Goal: Task Accomplishment & Management: Manage account settings

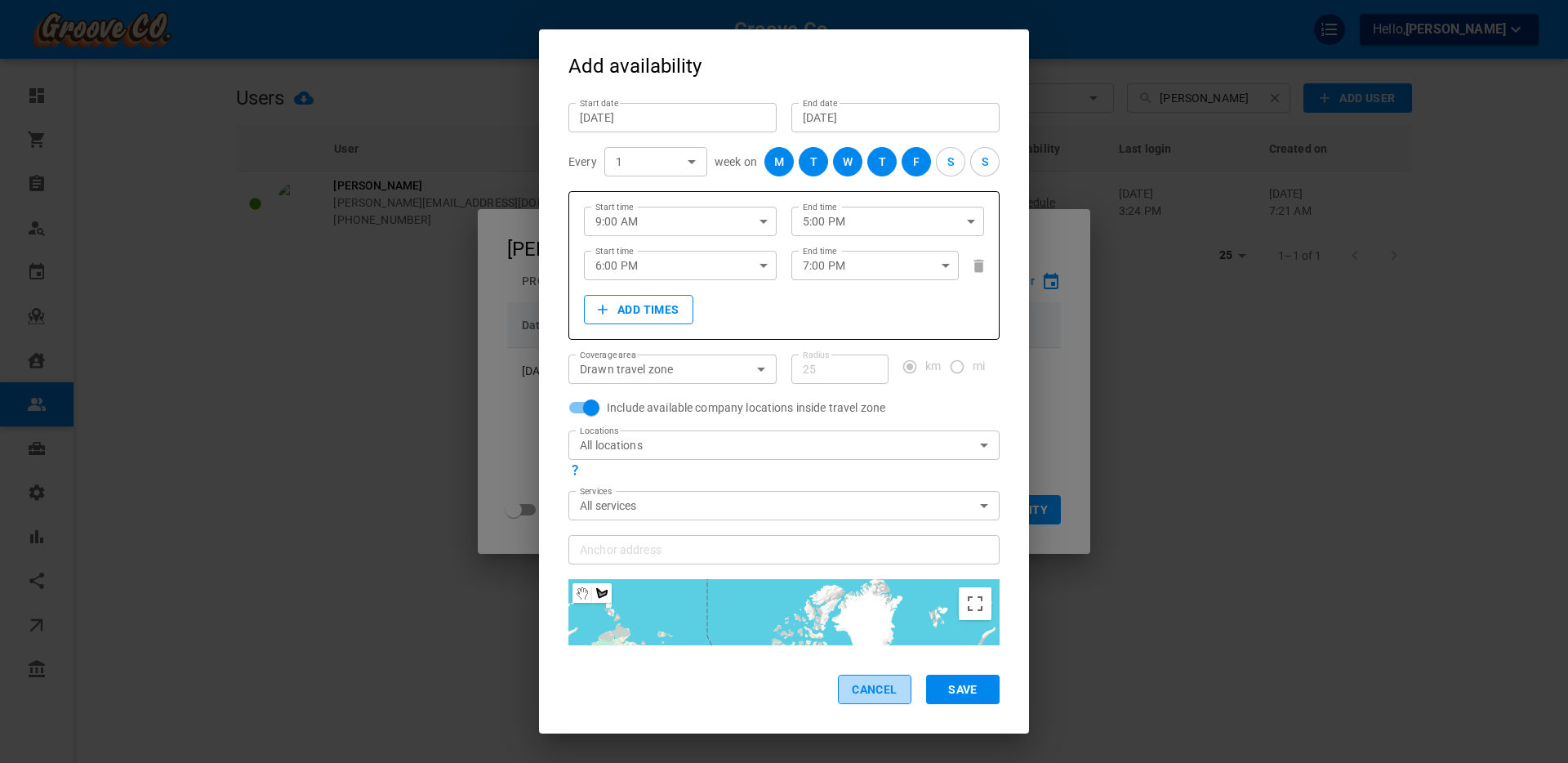
drag, startPoint x: 868, startPoint y: 688, endPoint x: 895, endPoint y: 626, distance: 67.6
click at [869, 610] on button "Cancel" at bounding box center [875, 689] width 74 height 30
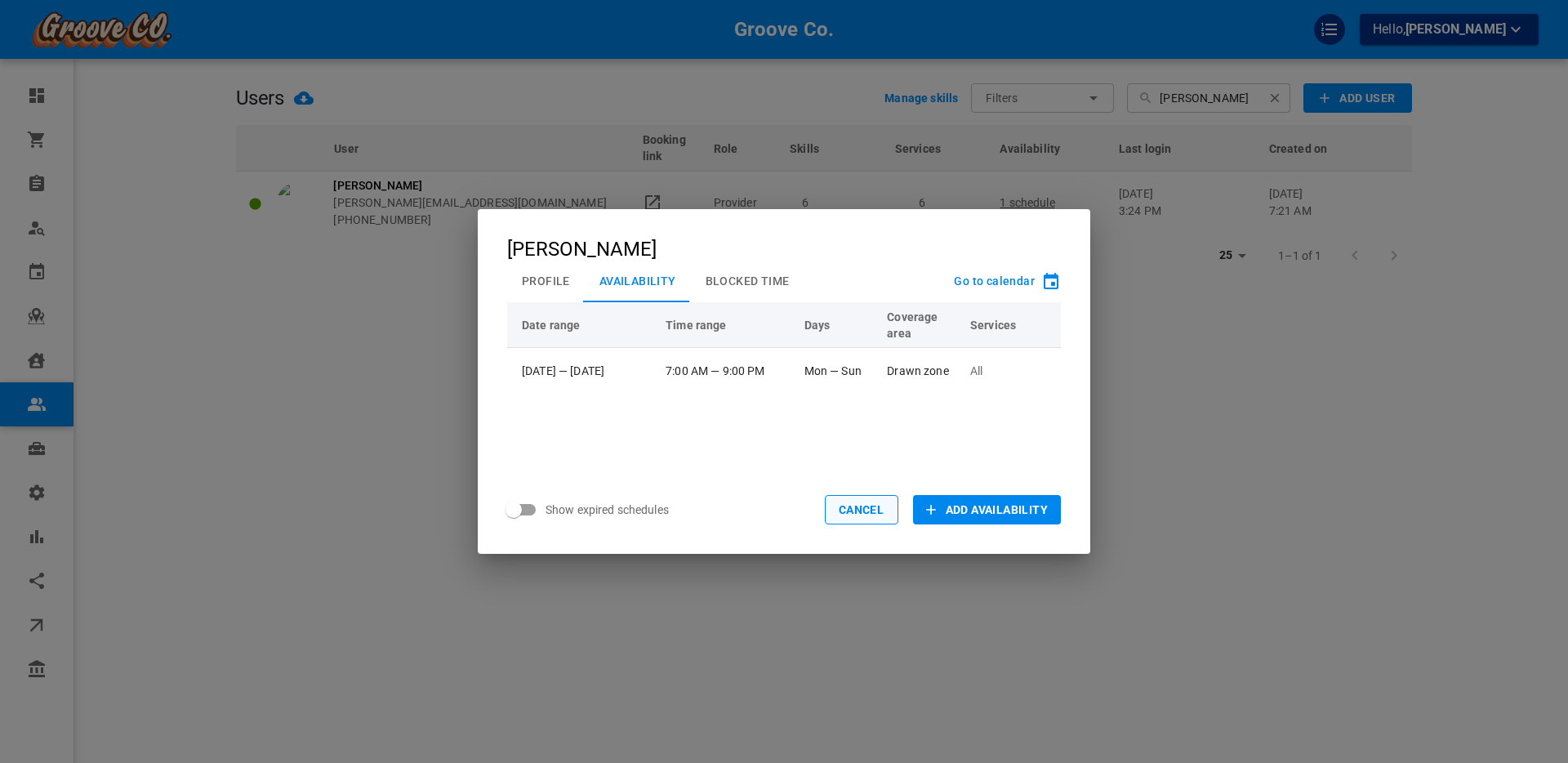
click at [856, 500] on button "Cancel" at bounding box center [862, 510] width 74 height 30
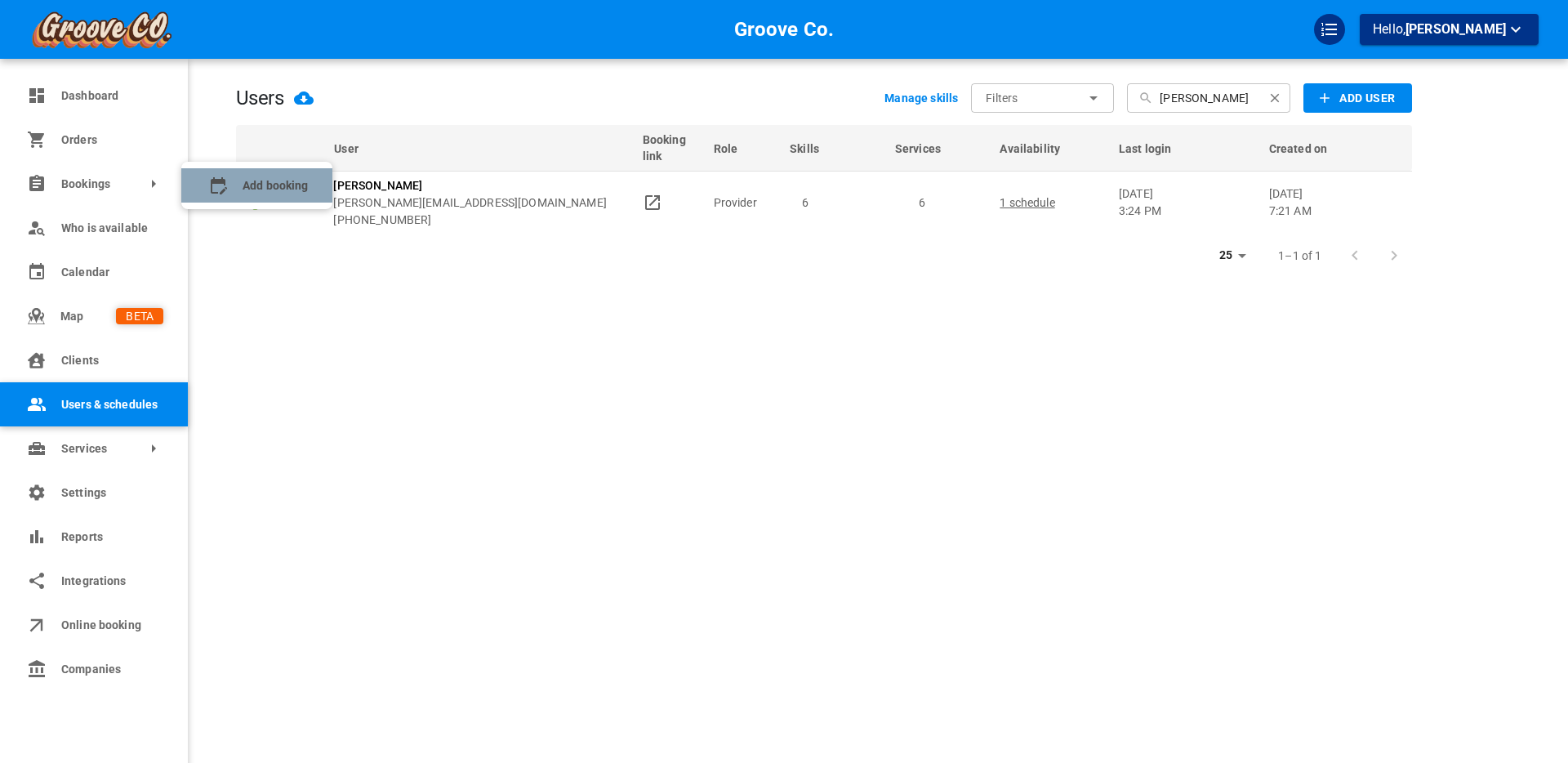
click at [268, 176] on booking "Add booking" at bounding box center [257, 186] width 151 height 34
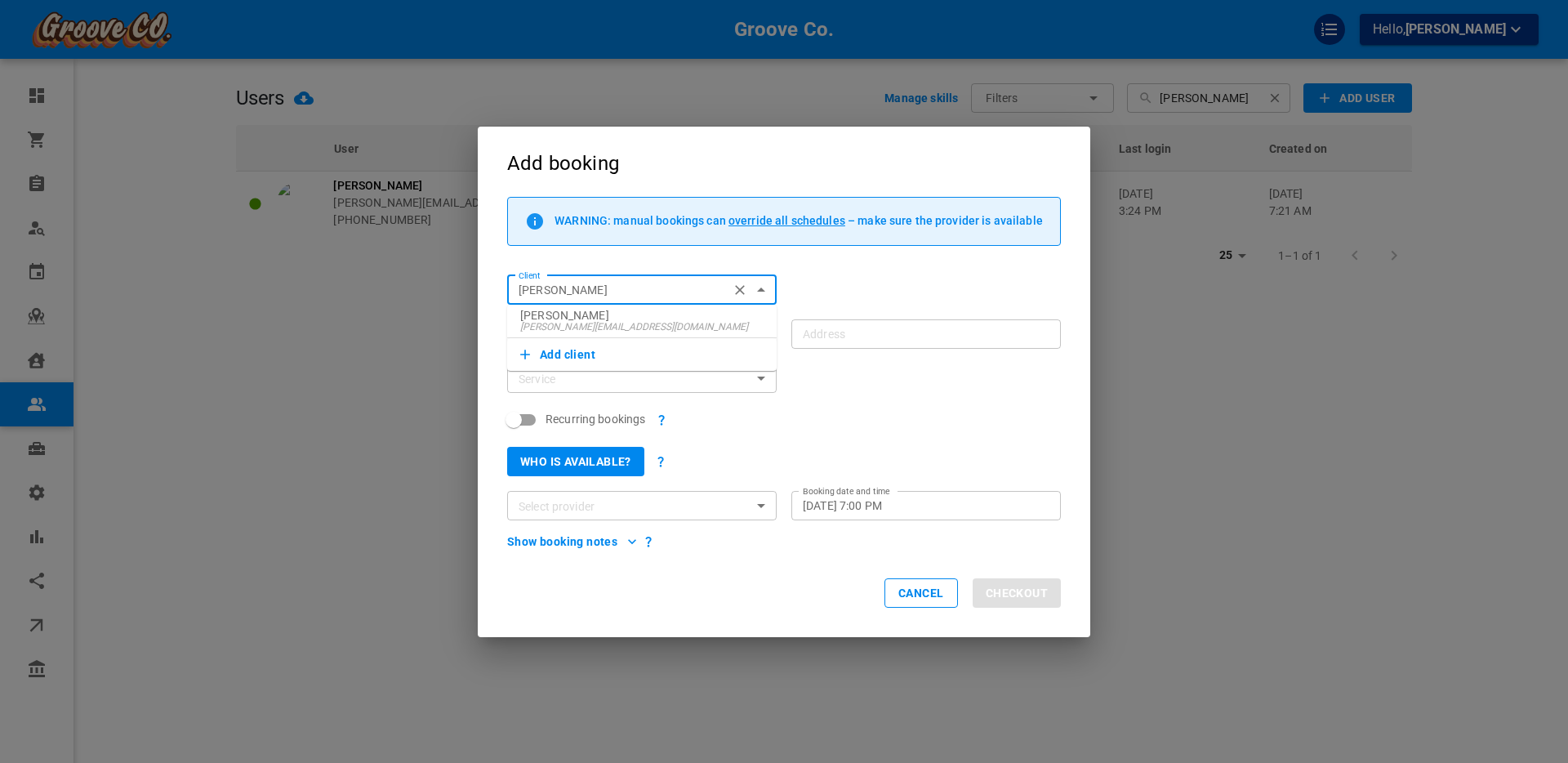
click at [594, 317] on p "[PERSON_NAME]" at bounding box center [642, 315] width 243 height 12
type input "[PERSON_NAME]"
type input "[STREET_ADDRESS]"
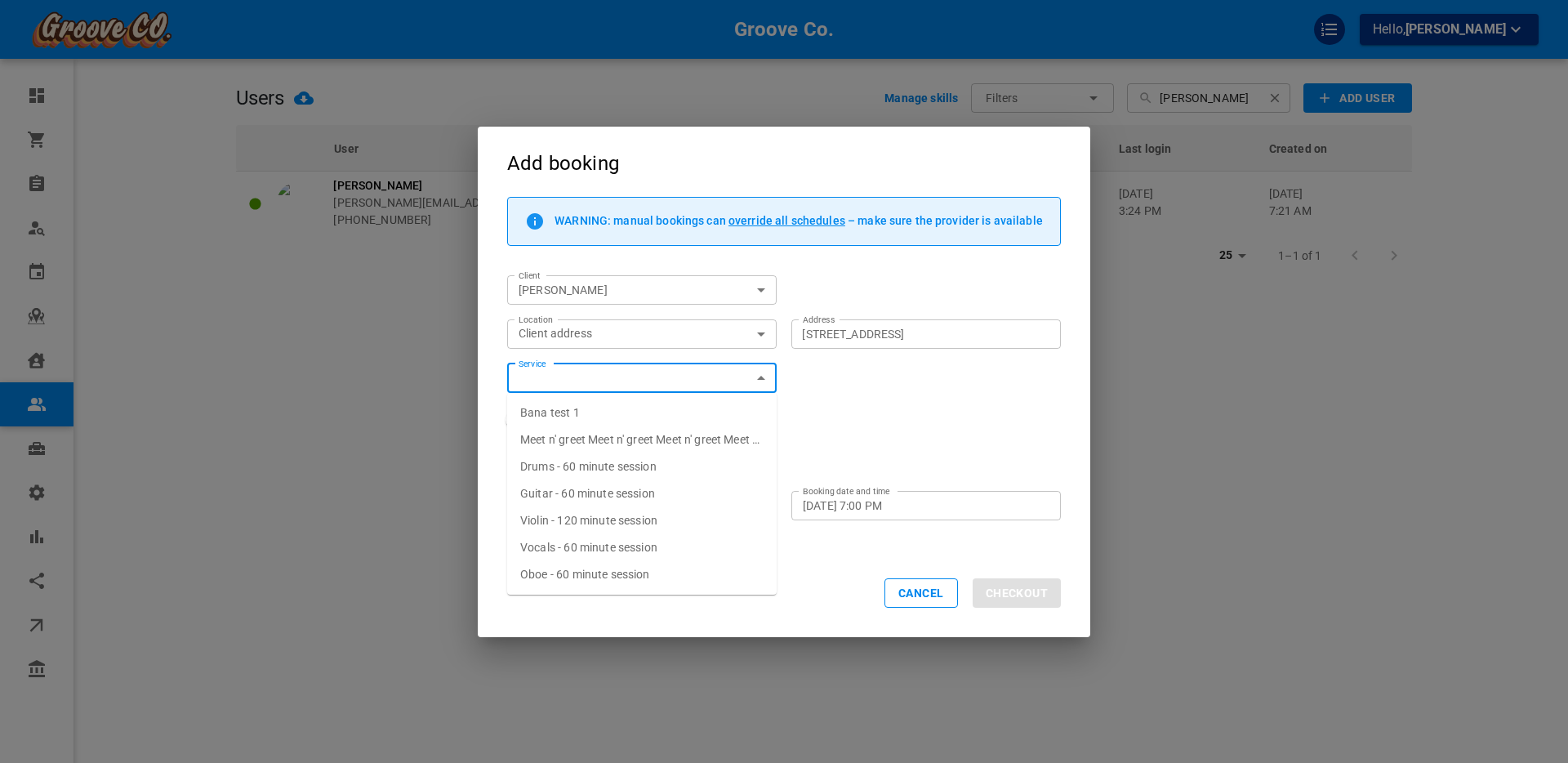
click at [570, 460] on span "Drums - 60 minute session" at bounding box center [588, 466] width 136 height 13
type input "Drums - 60 minute session"
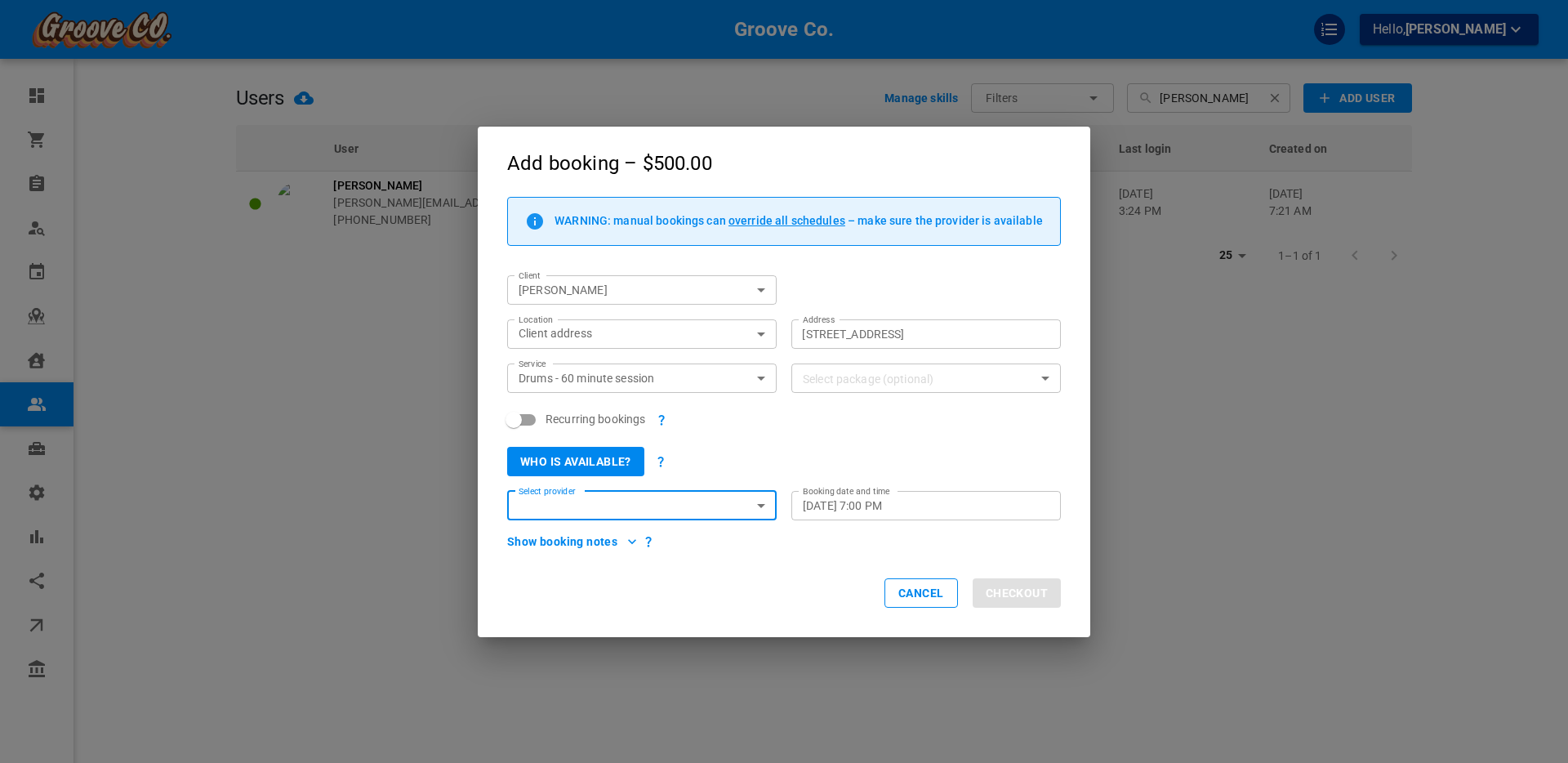
click at [570, 460] on button "Who is available?" at bounding box center [575, 461] width 137 height 30
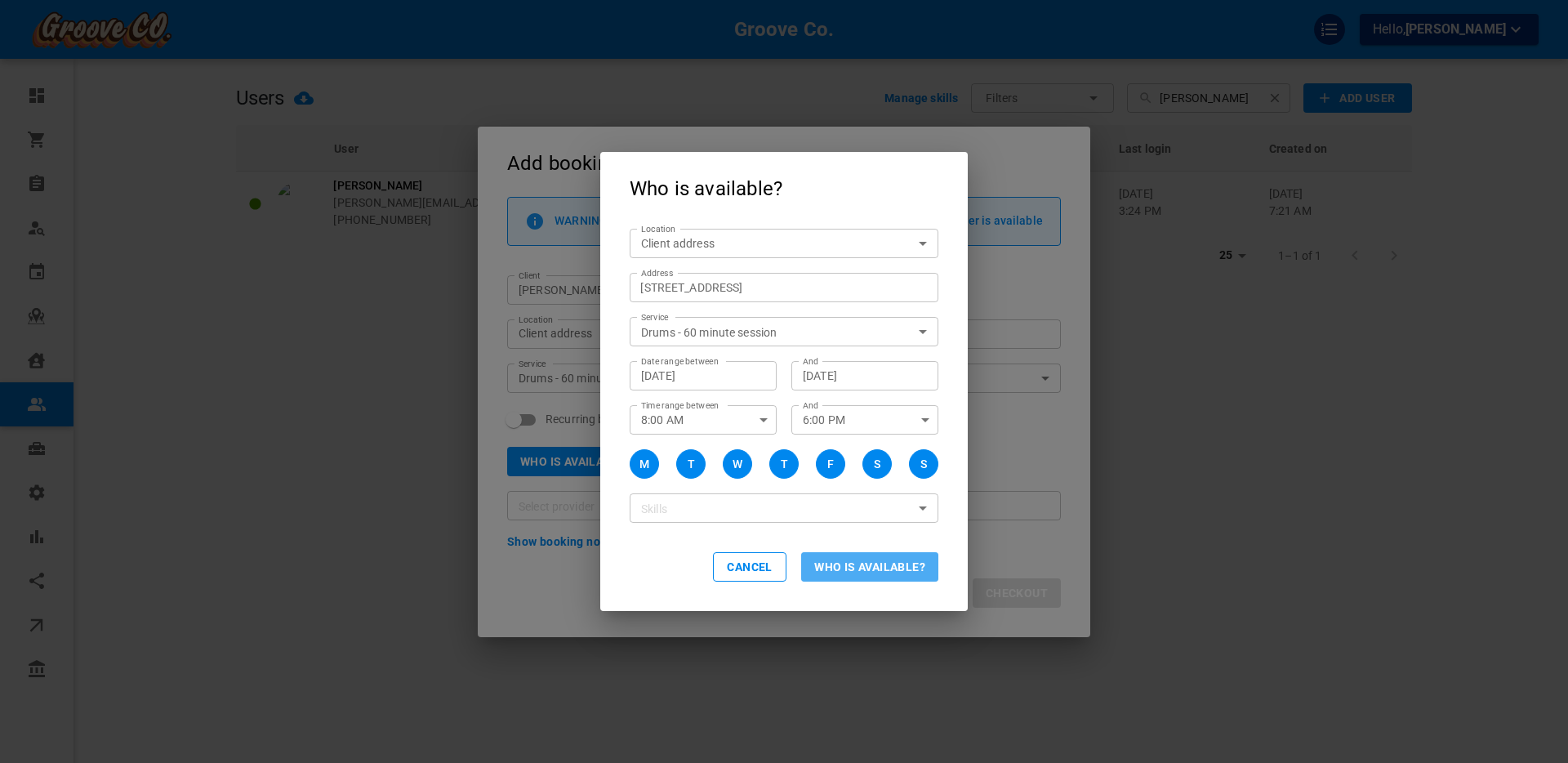
click at [888, 572] on button "Who is available?" at bounding box center [869, 566] width 137 height 30
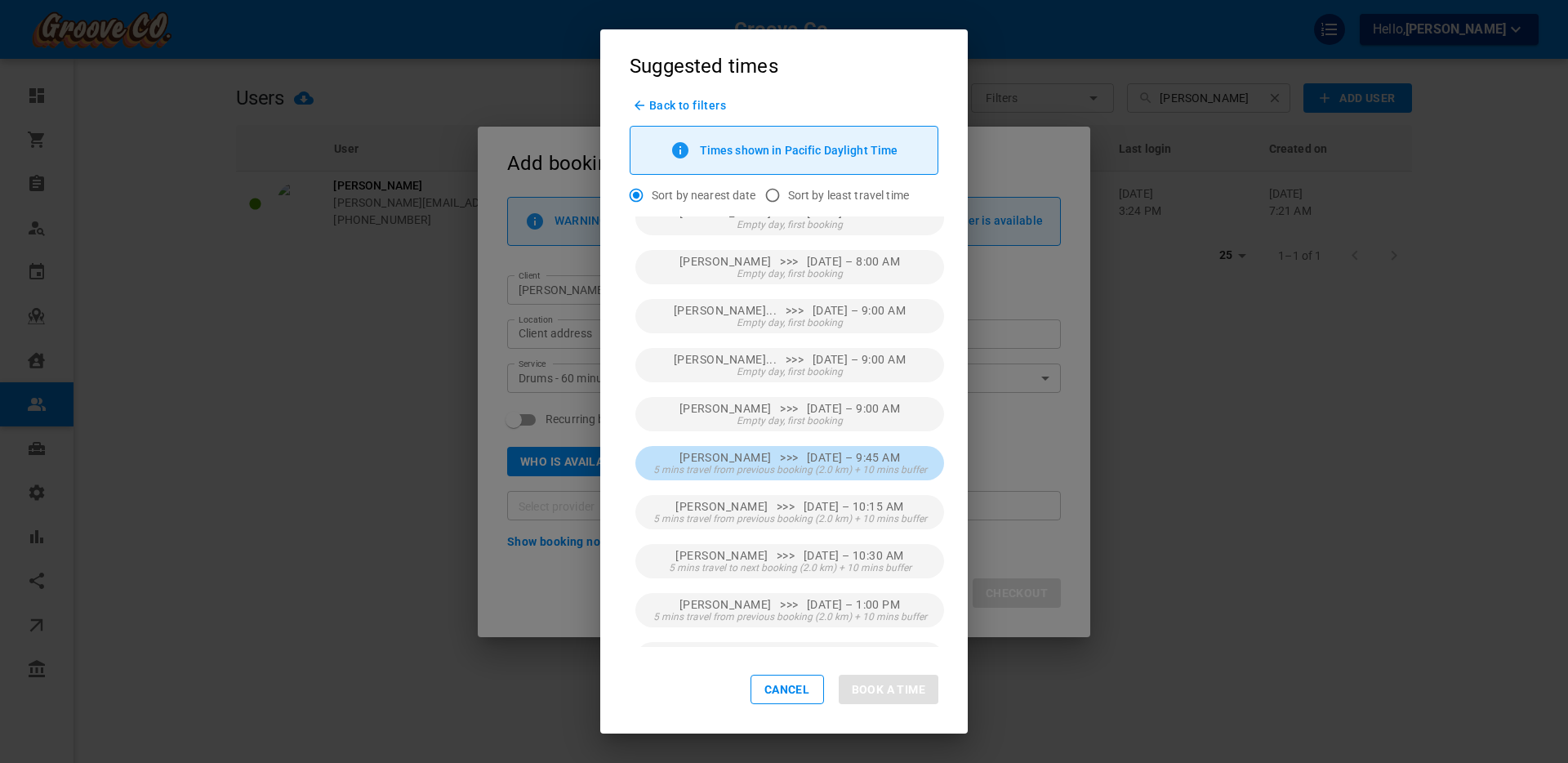
scroll to position [281, 0]
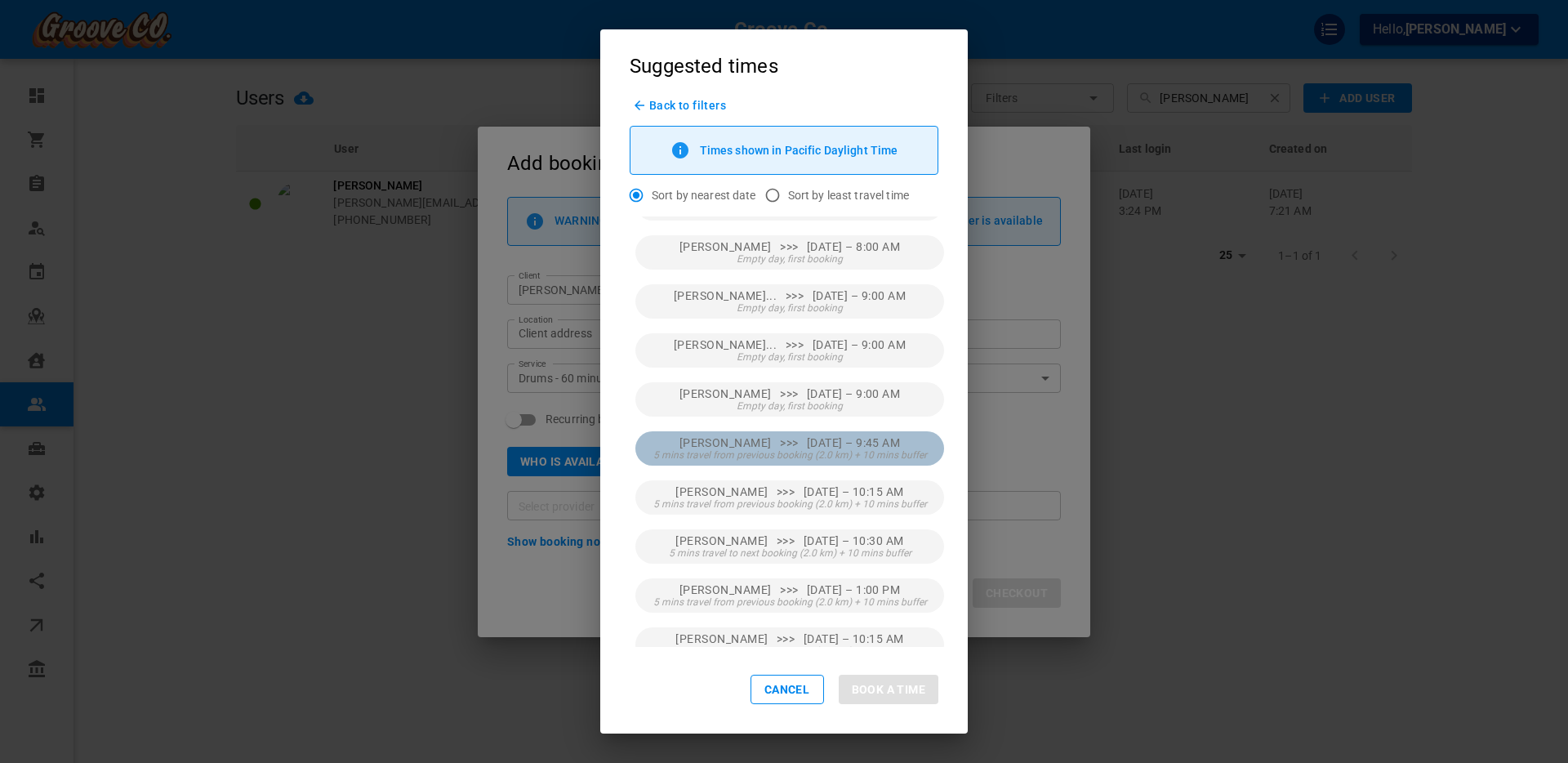
click at [844, 446] on span "[PERSON_NAME] >>> [DATE] – 9:45 AM" at bounding box center [790, 443] width 221 height 13
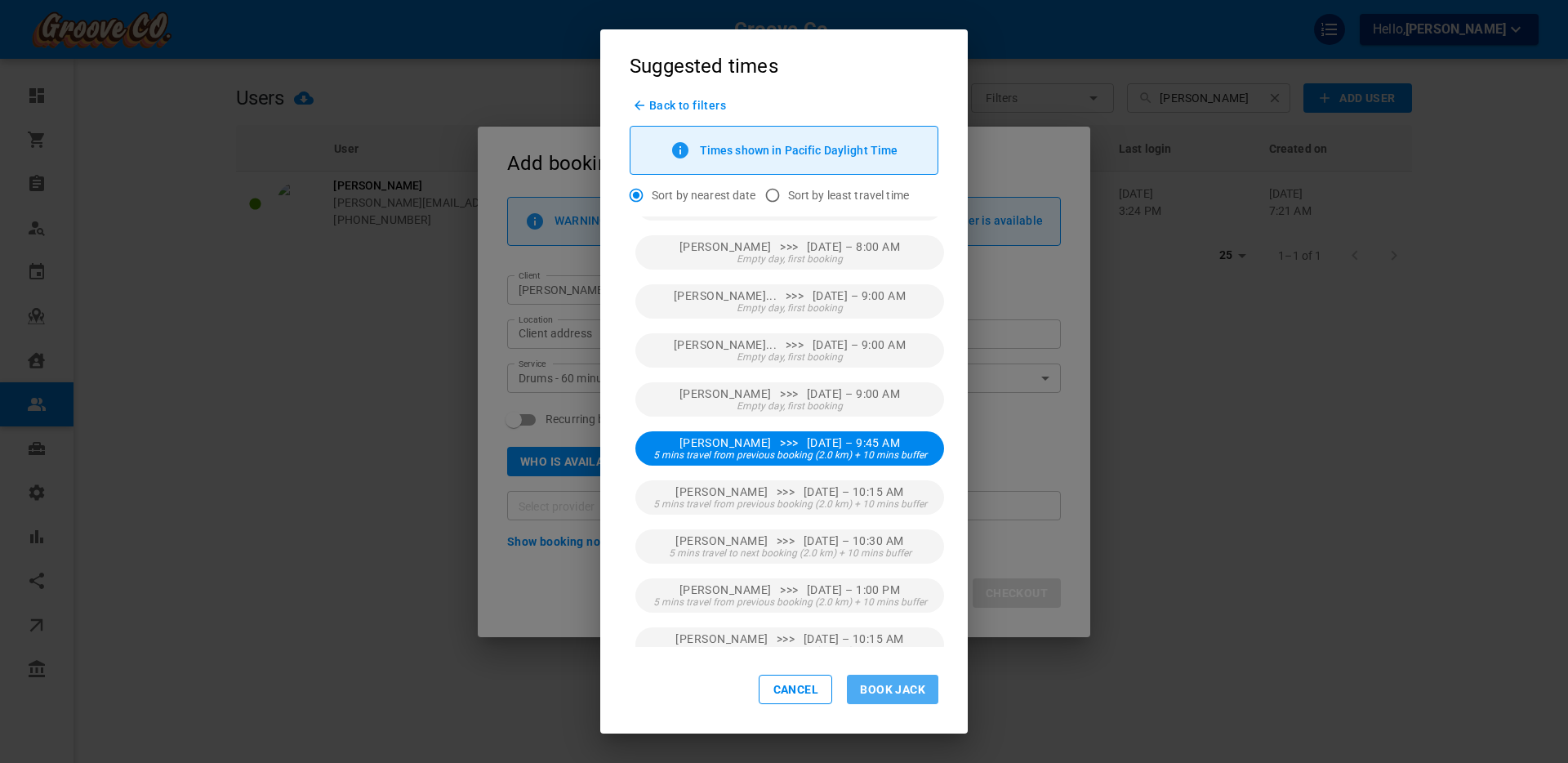
click at [891, 610] on button "Book Jack" at bounding box center [892, 689] width 91 height 30
type input "[PERSON_NAME]"
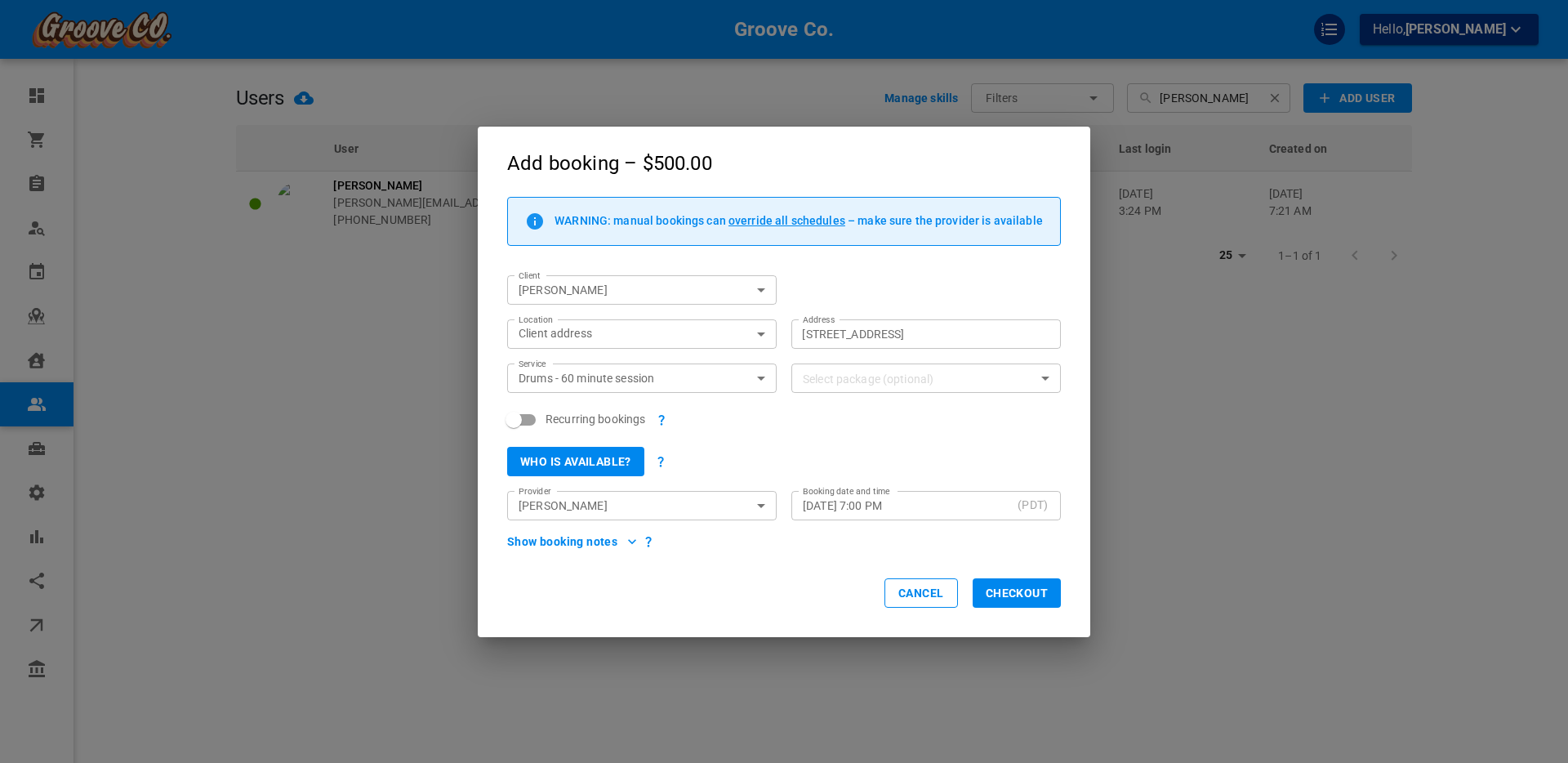
click at [1011, 593] on button "Checkout" at bounding box center [1017, 593] width 88 height 30
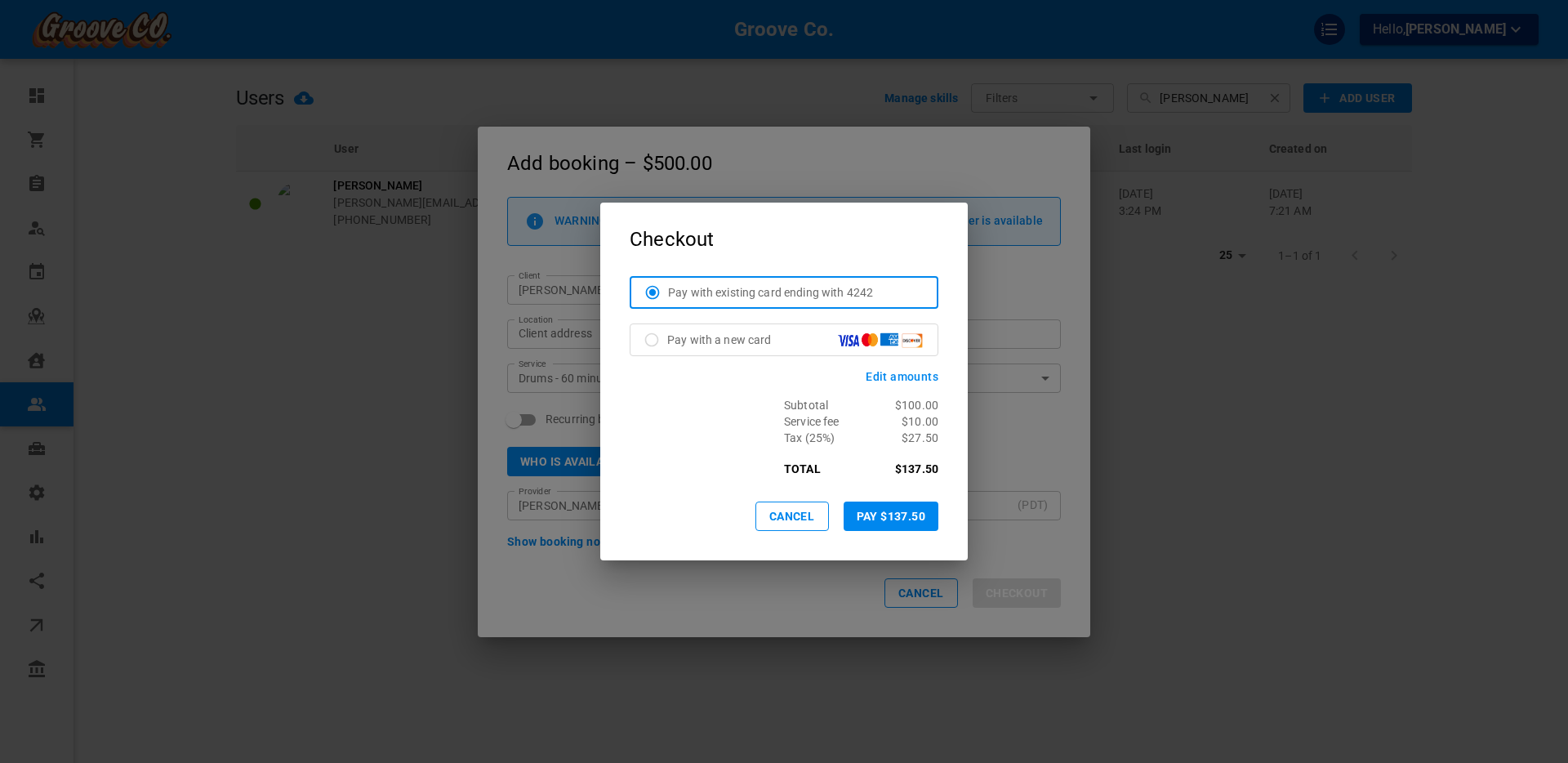
click at [919, 377] on span "Edit amounts" at bounding box center [902, 376] width 73 height 13
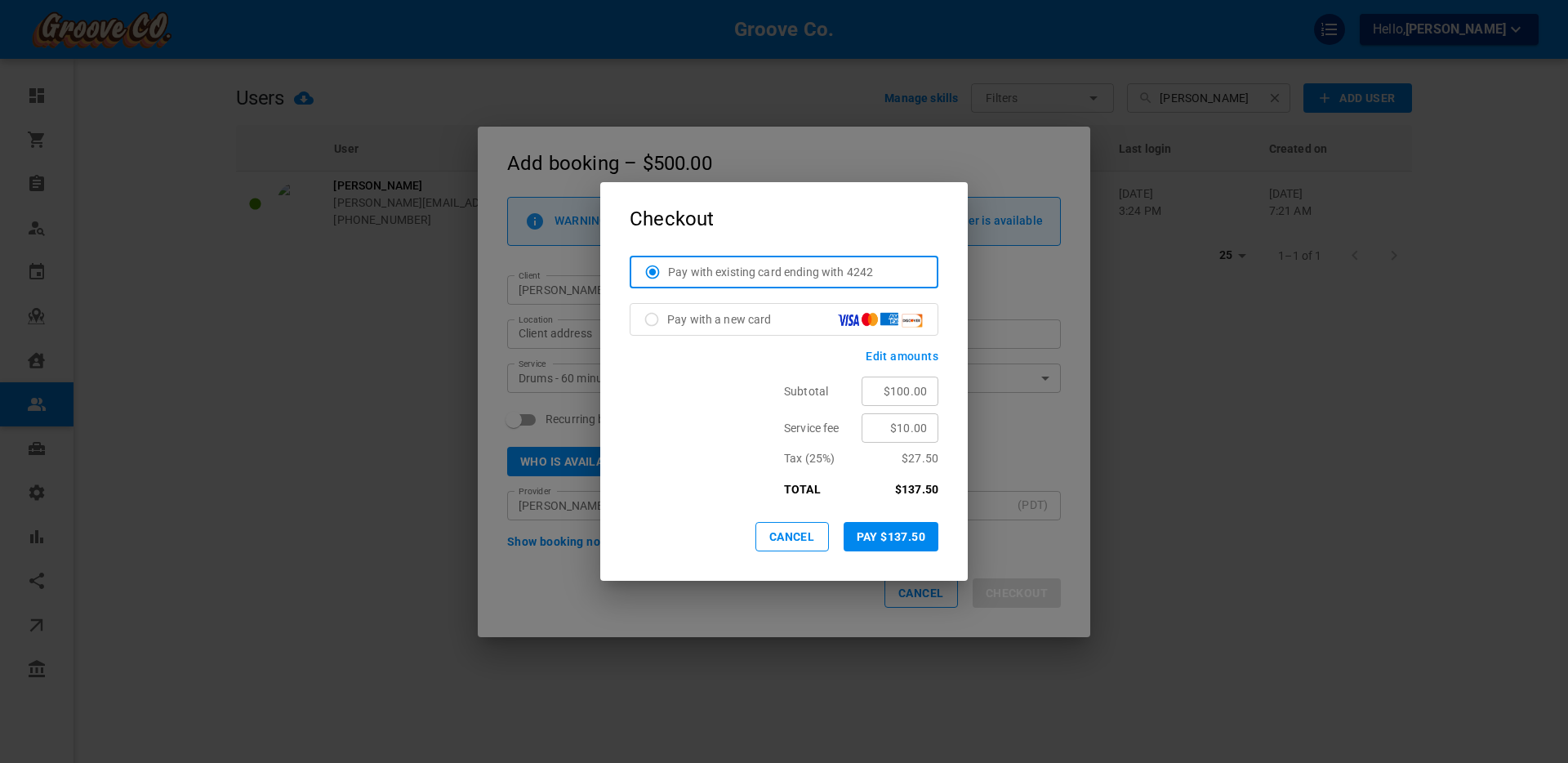
click at [792, 538] on button "Cancel" at bounding box center [793, 537] width 74 height 30
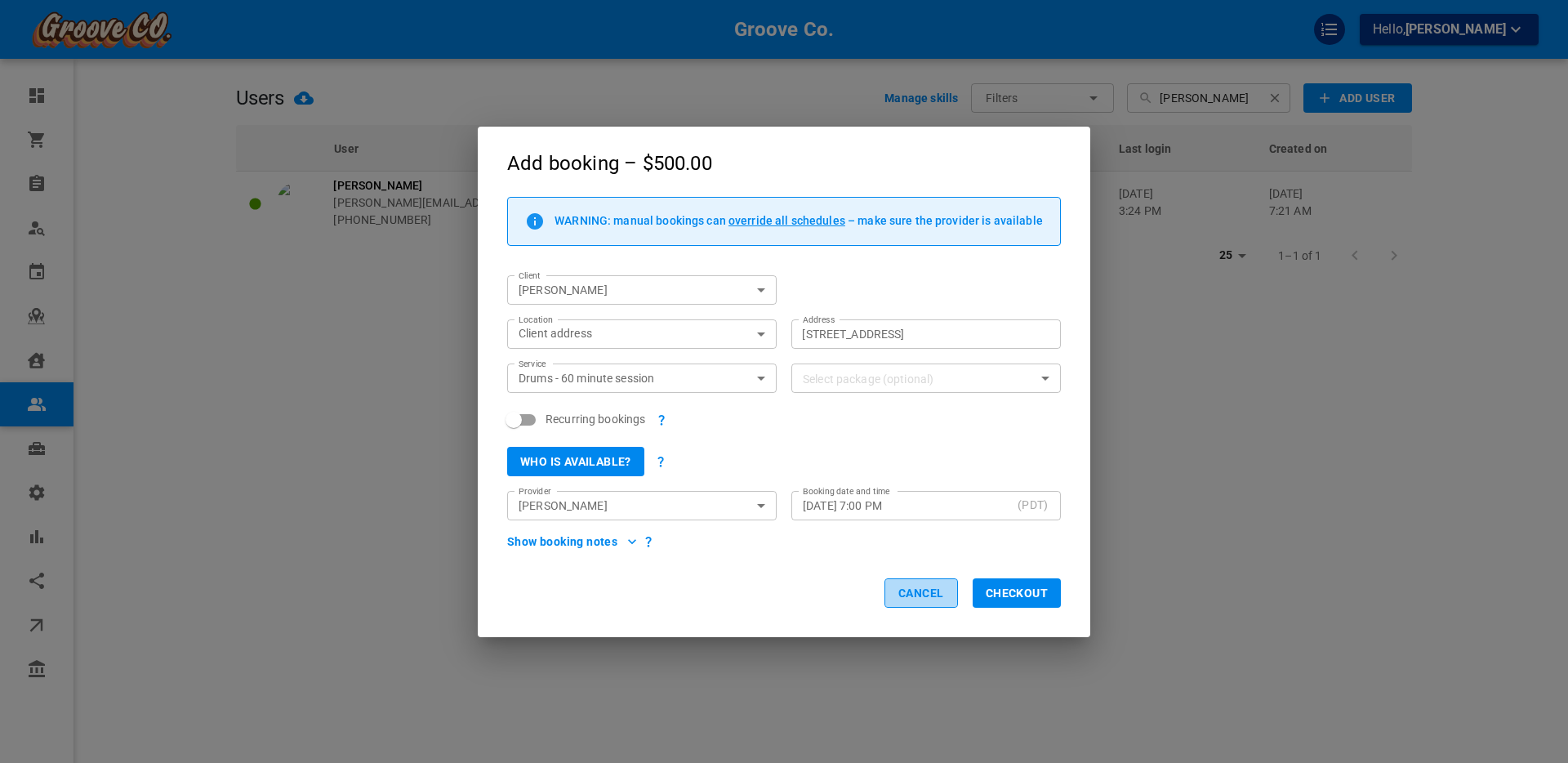
drag, startPoint x: 906, startPoint y: 593, endPoint x: 756, endPoint y: 580, distance: 150.6
click at [906, 593] on button "Cancel" at bounding box center [922, 593] width 74 height 30
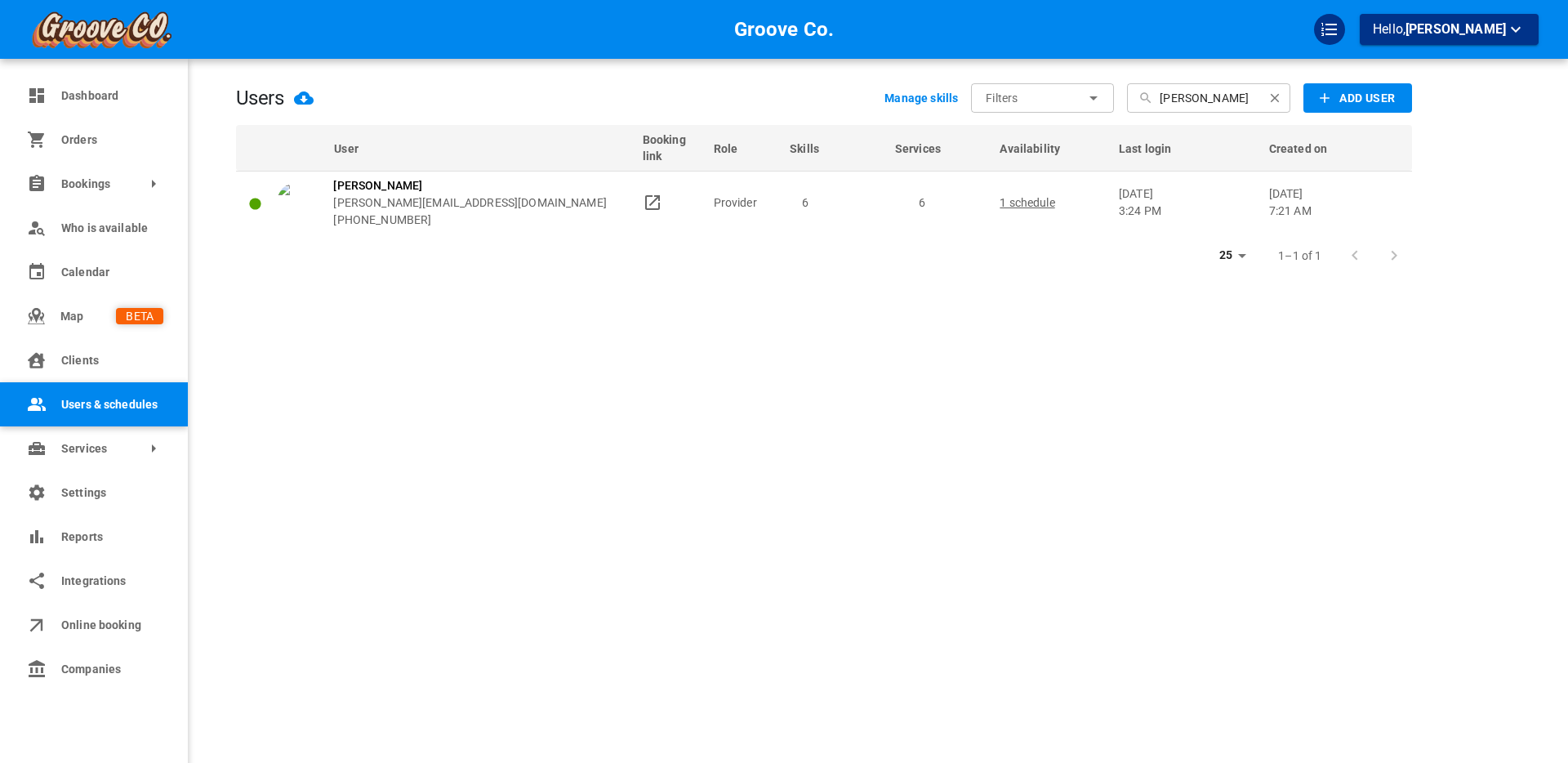
click at [60, 404] on link "Users & schedules" at bounding box center [94, 404] width 188 height 44
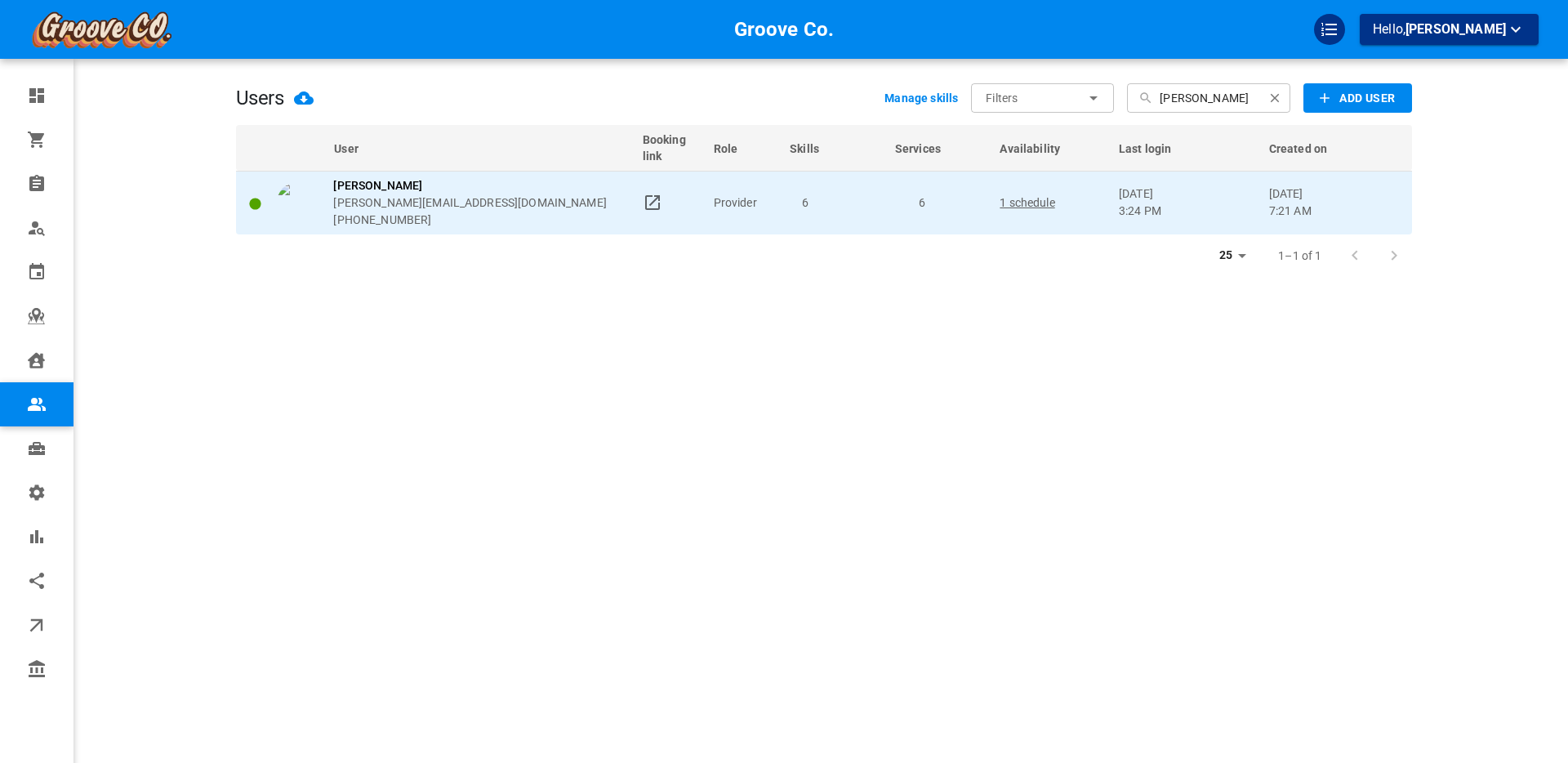
click at [541, 196] on div "[PERSON_NAME] [PERSON_NAME][EMAIL_ADDRESS][DOMAIN_NAME] [PHONE_NUMBER]" at bounding box center [452, 203] width 351 height 51
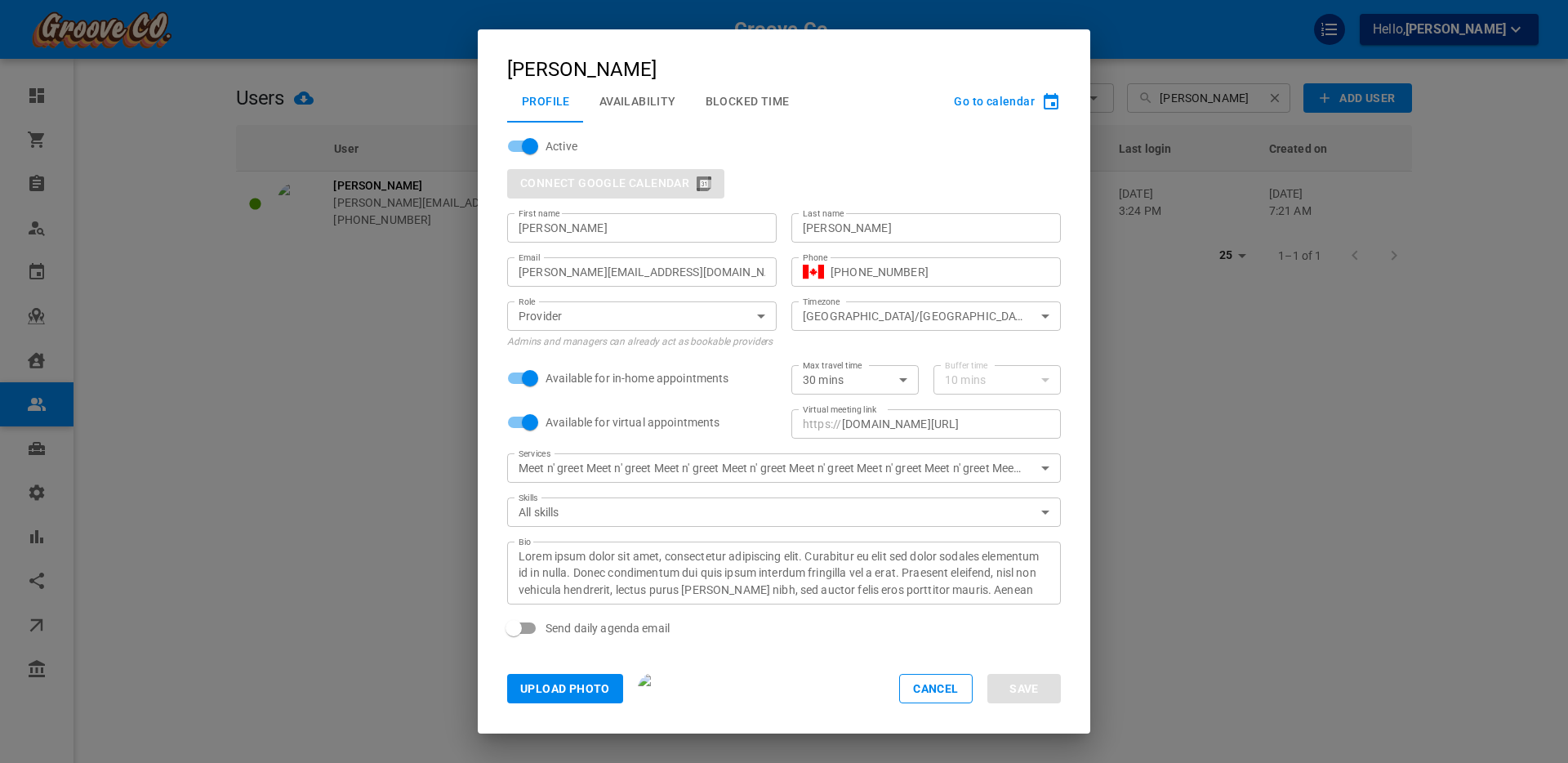
click at [748, 96] on button "Blocked Time" at bounding box center [747, 101] width 114 height 42
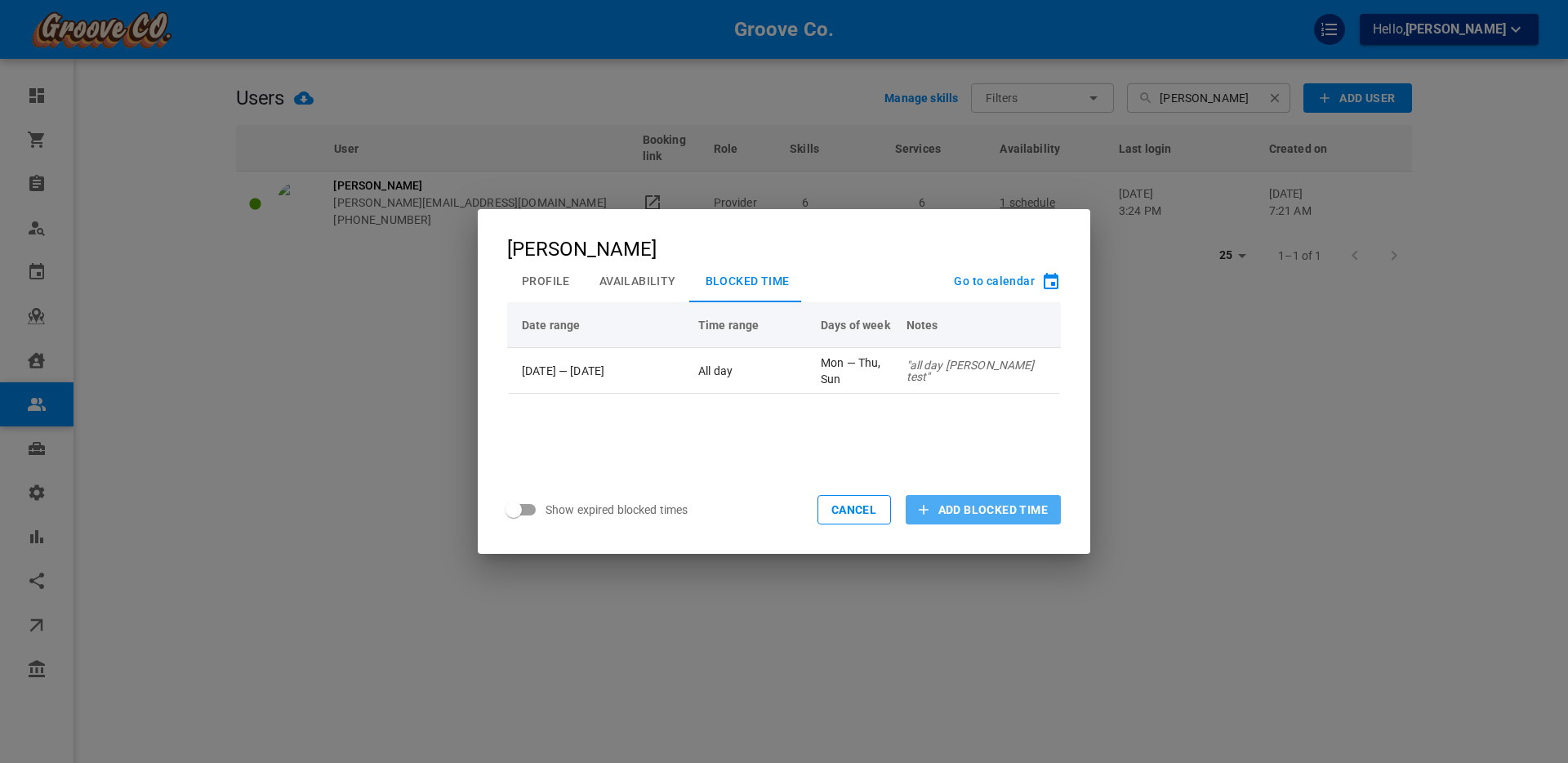
click at [956, 513] on span "Add Blocked Time" at bounding box center [993, 510] width 109 height 16
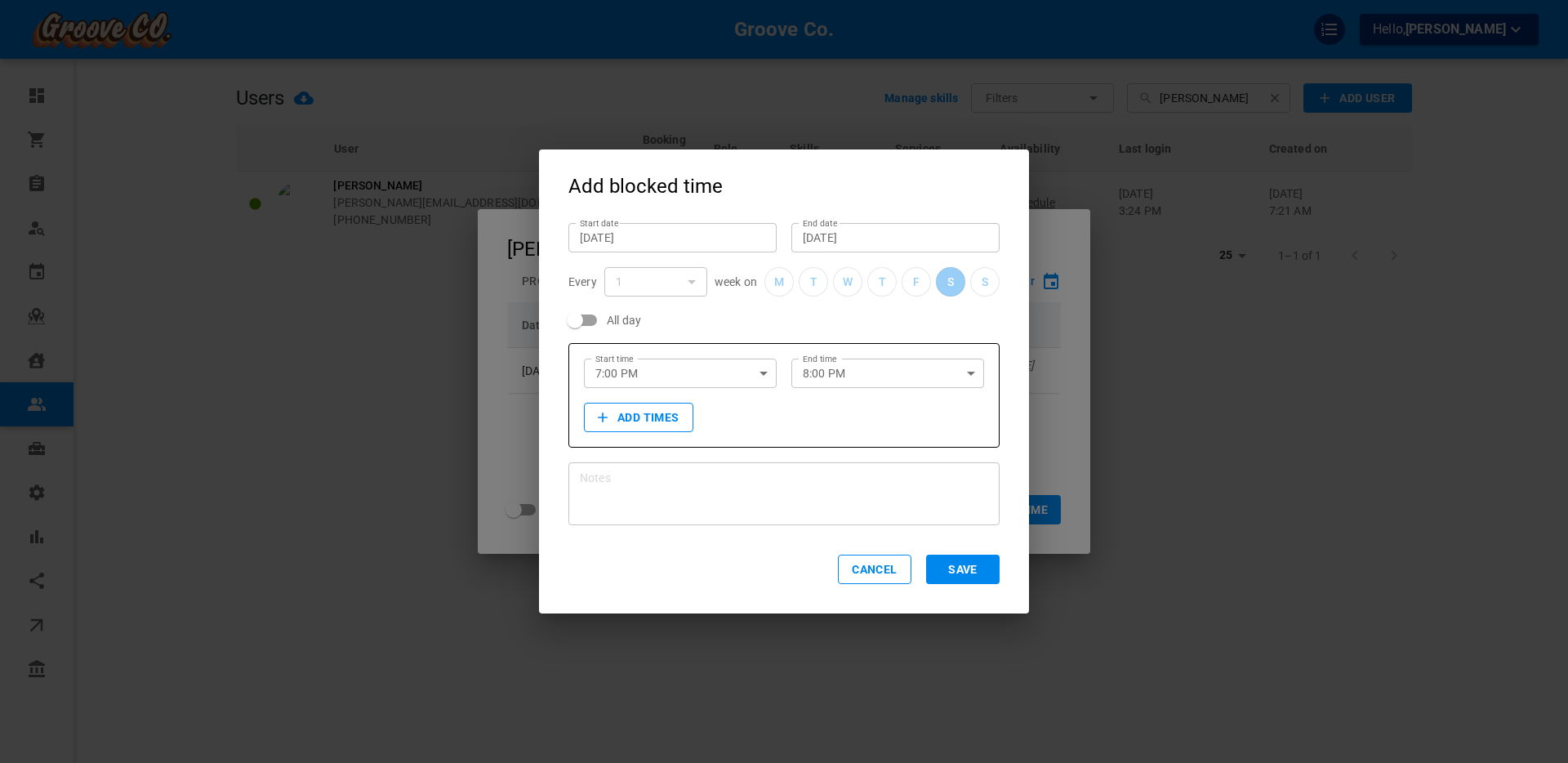
click at [610, 483] on textarea "Notes" at bounding box center [784, 494] width 408 height 49
type textarea "Vacation"
click at [591, 319] on input "All day" at bounding box center [574, 320] width 93 height 31
checkbox input "true"
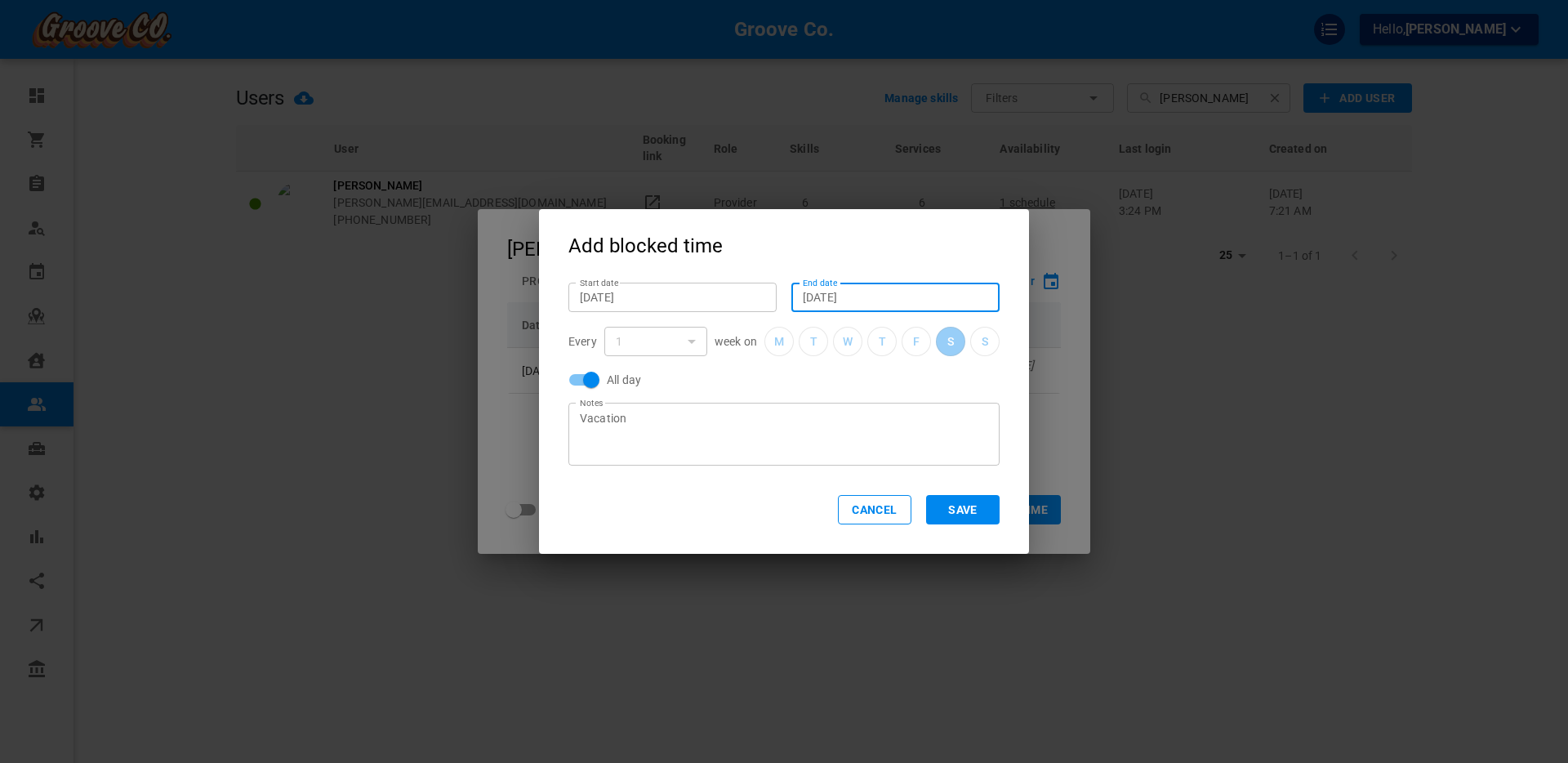
click at [829, 299] on input "[DATE]" at bounding box center [895, 298] width 186 height 16
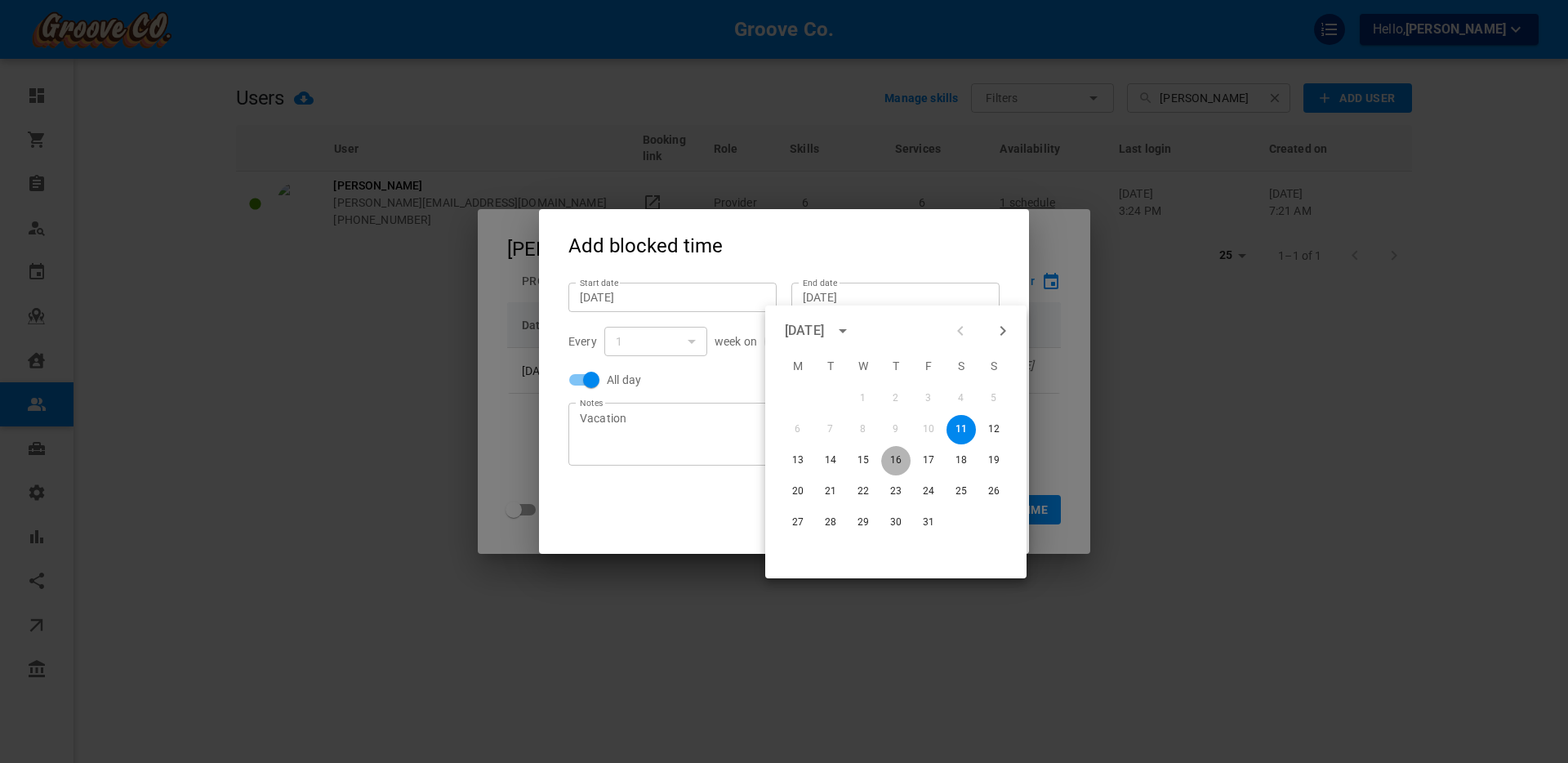
click at [898, 458] on button "16" at bounding box center [895, 460] width 30 height 30
type input "[DATE]"
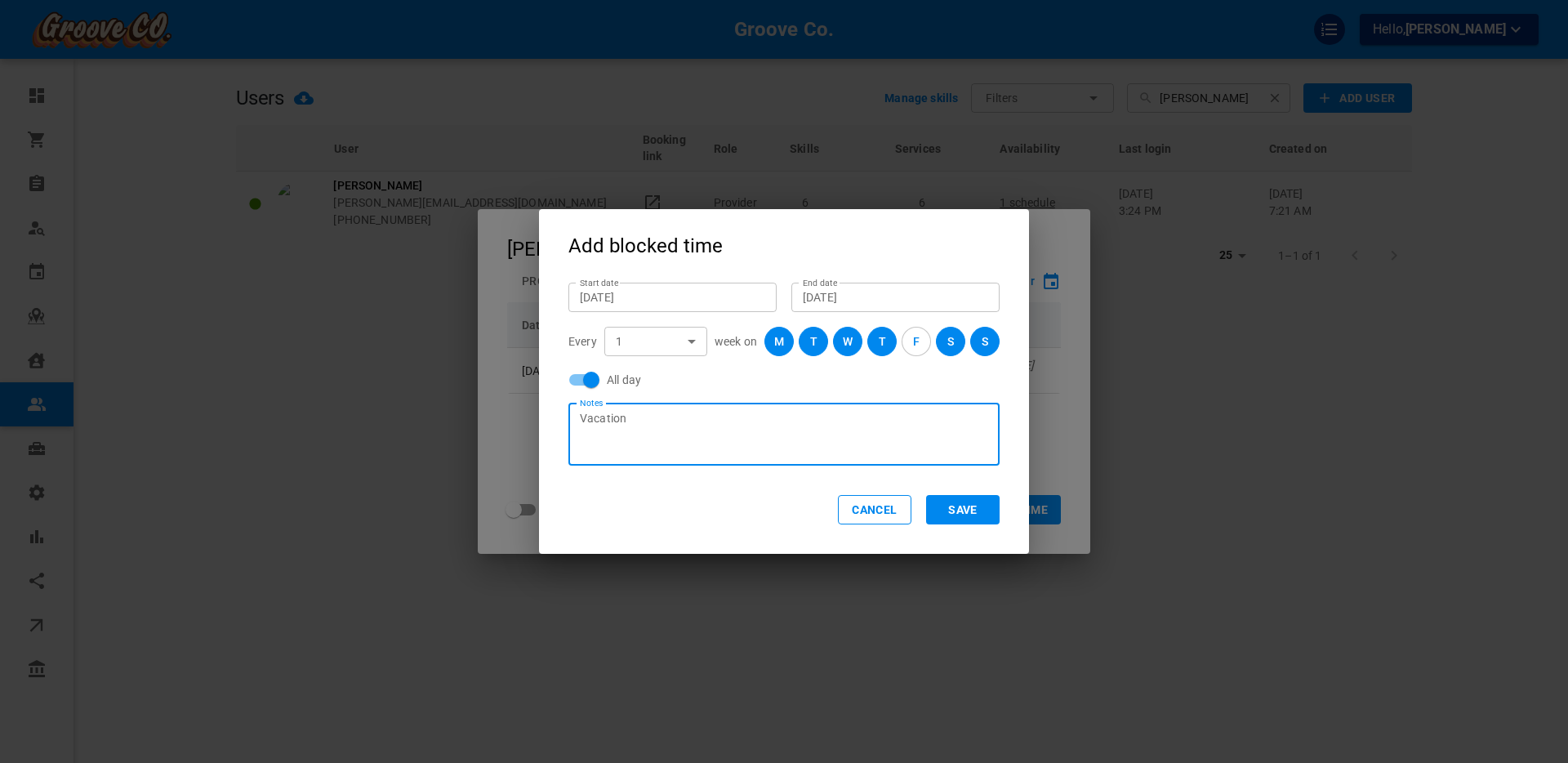
click at [662, 420] on textarea "Vacation" at bounding box center [784, 435] width 408 height 49
type textarea "Vacation in [GEOGRAPHIC_DATA]"
